Goal: Task Accomplishment & Management: Use online tool/utility

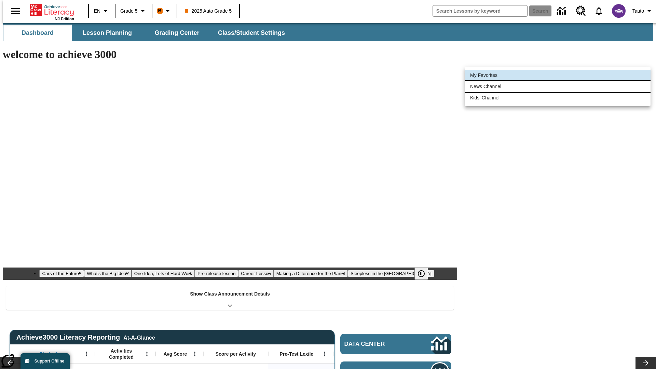
click at [558, 86] on li "News Channel" at bounding box center [558, 86] width 186 height 11
type input "120"
